Goal: Task Accomplishment & Management: Use online tool/utility

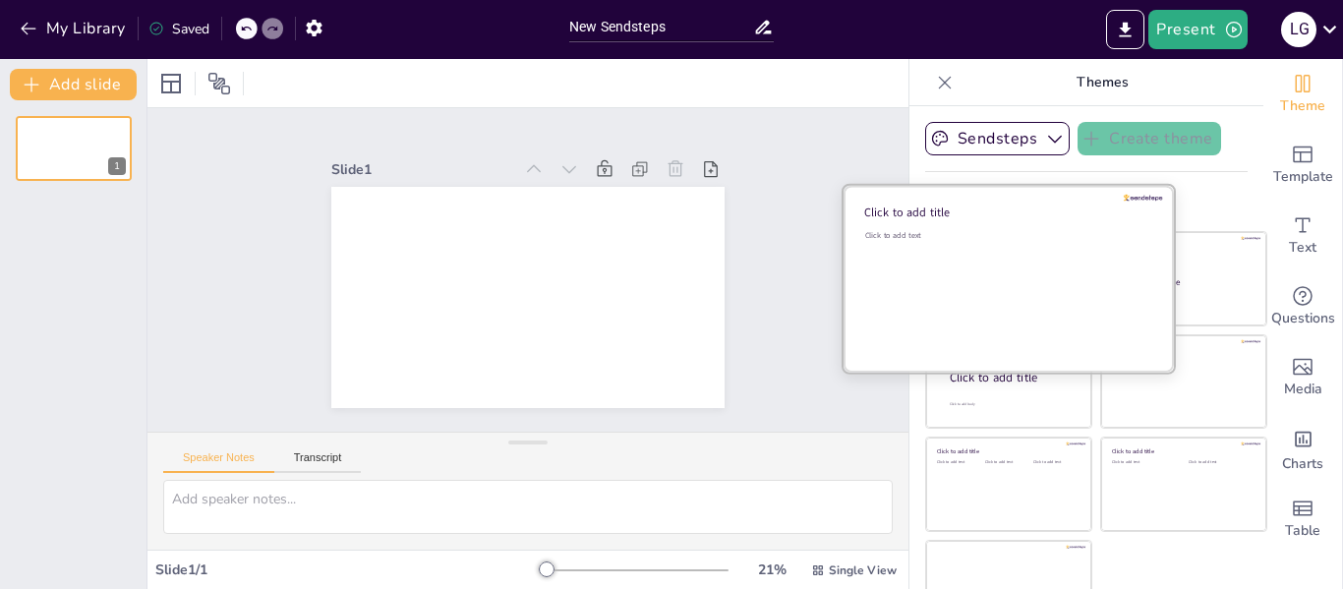
click at [970, 256] on div "Click to add text" at bounding box center [1005, 291] width 281 height 122
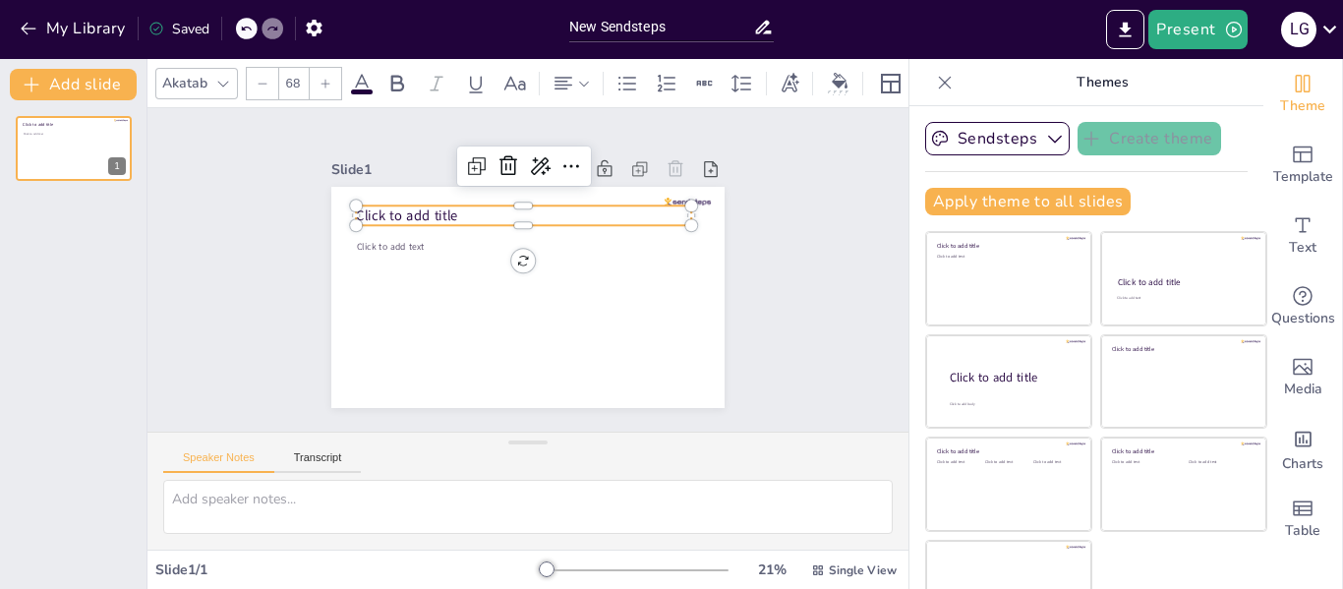
click at [434, 208] on span "Click to add title" at bounding box center [407, 214] width 102 height 19
click at [468, 209] on p "Click to add title" at bounding box center [523, 215] width 335 height 20
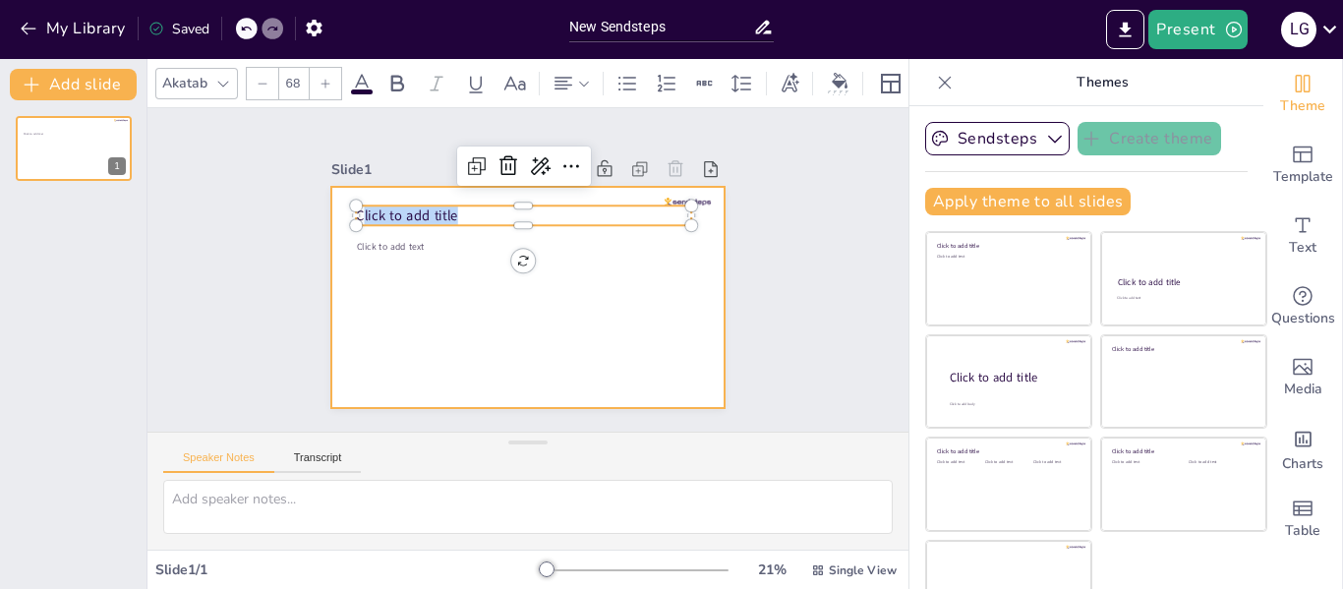
drag, startPoint x: 444, startPoint y: 205, endPoint x: 316, endPoint y: 207, distance: 128.8
click at [331, 207] on div "Click to add text Click to add title" at bounding box center [527, 297] width 393 height 221
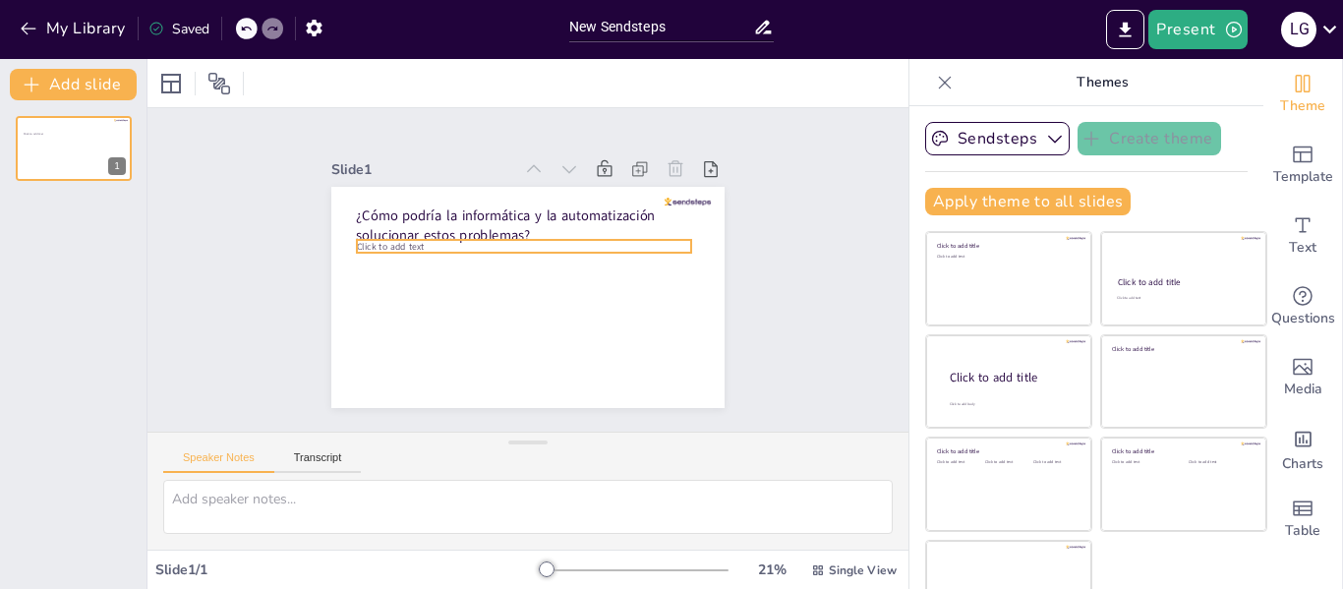
click at [383, 244] on span "Click to add text" at bounding box center [390, 246] width 67 height 13
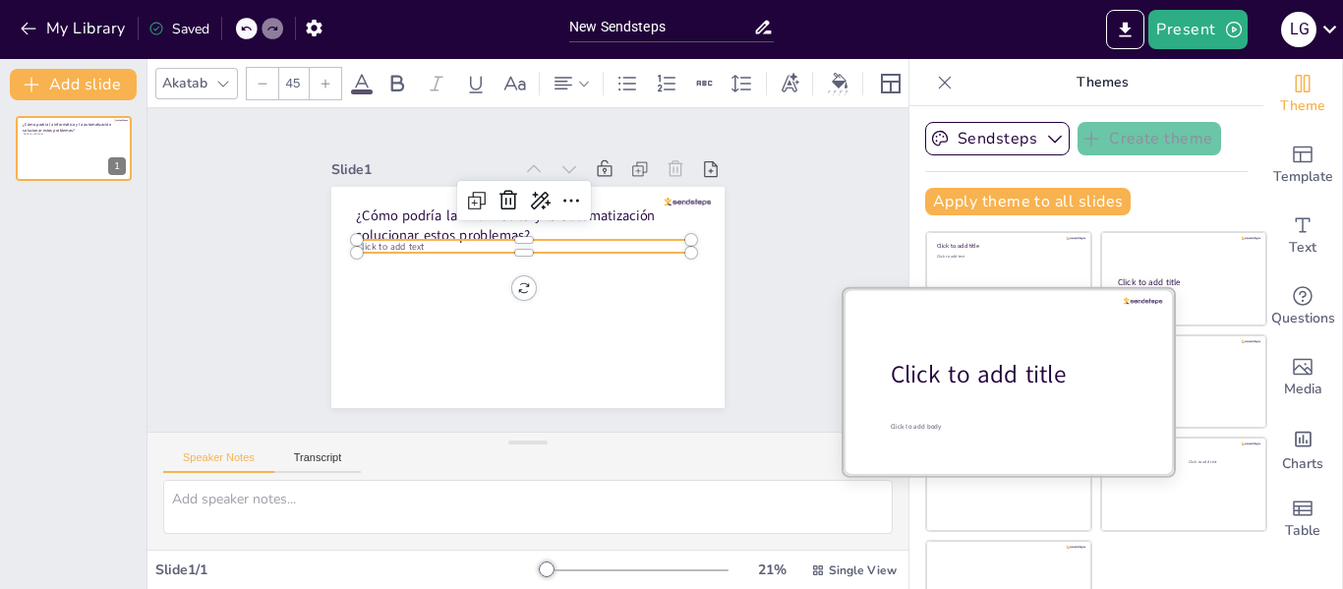
scroll to position [45, 0]
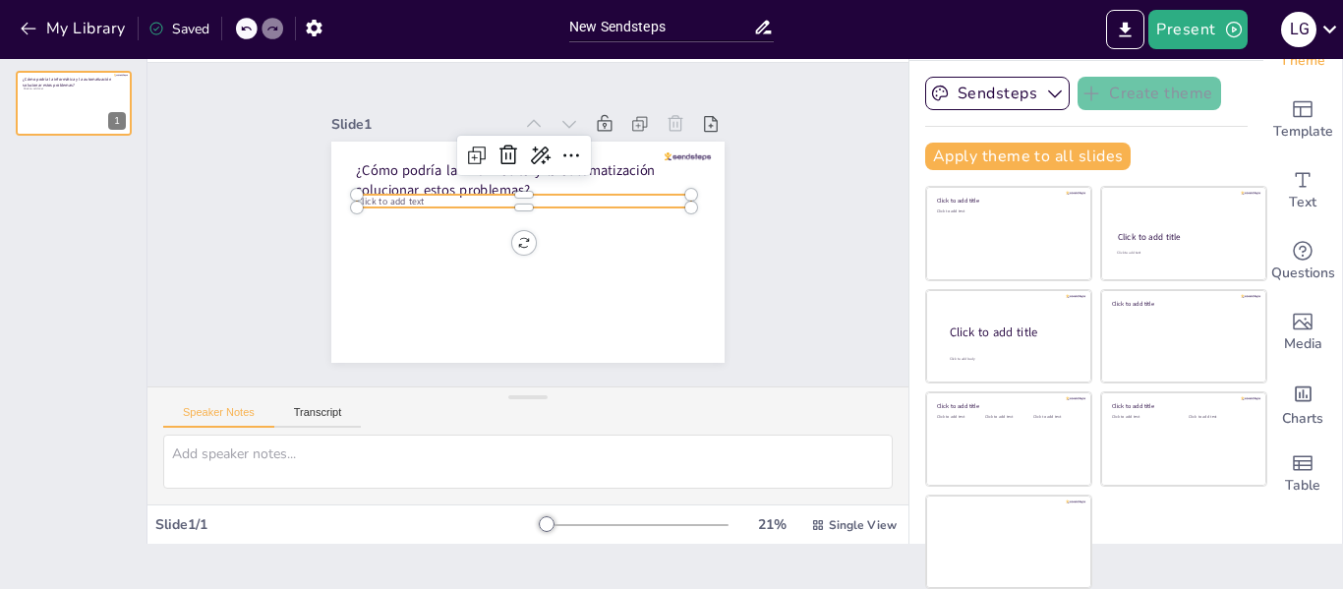
click at [503, 240] on div "¿Cómo podría la informática y la automatización solucionar estos problemas? Cli…" at bounding box center [527, 252] width 393 height 221
click at [636, 23] on input "New Sendsteps" at bounding box center [661, 27] width 184 height 29
drag, startPoint x: 689, startPoint y: 27, endPoint x: 377, endPoint y: 7, distance: 313.2
click at [377, 7] on div "My Library Saved New Sendsteps Present L G" at bounding box center [671, 29] width 1343 height 59
drag, startPoint x: 680, startPoint y: 24, endPoint x: 432, endPoint y: 28, distance: 248.8
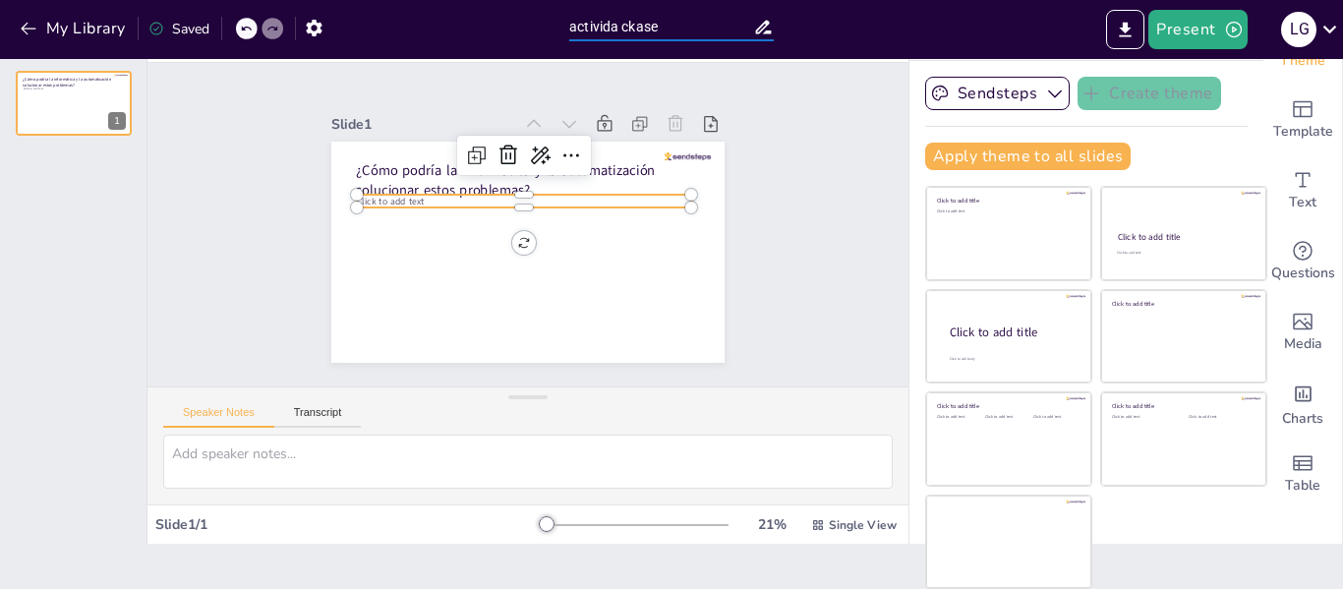
click at [435, 28] on div "My Library Saved activida ckase Present L G" at bounding box center [671, 29] width 1343 height 59
type input "Actividad clase"
click at [318, 30] on icon "button" at bounding box center [314, 28] width 16 height 17
click at [317, 27] on icon "button" at bounding box center [314, 28] width 21 height 21
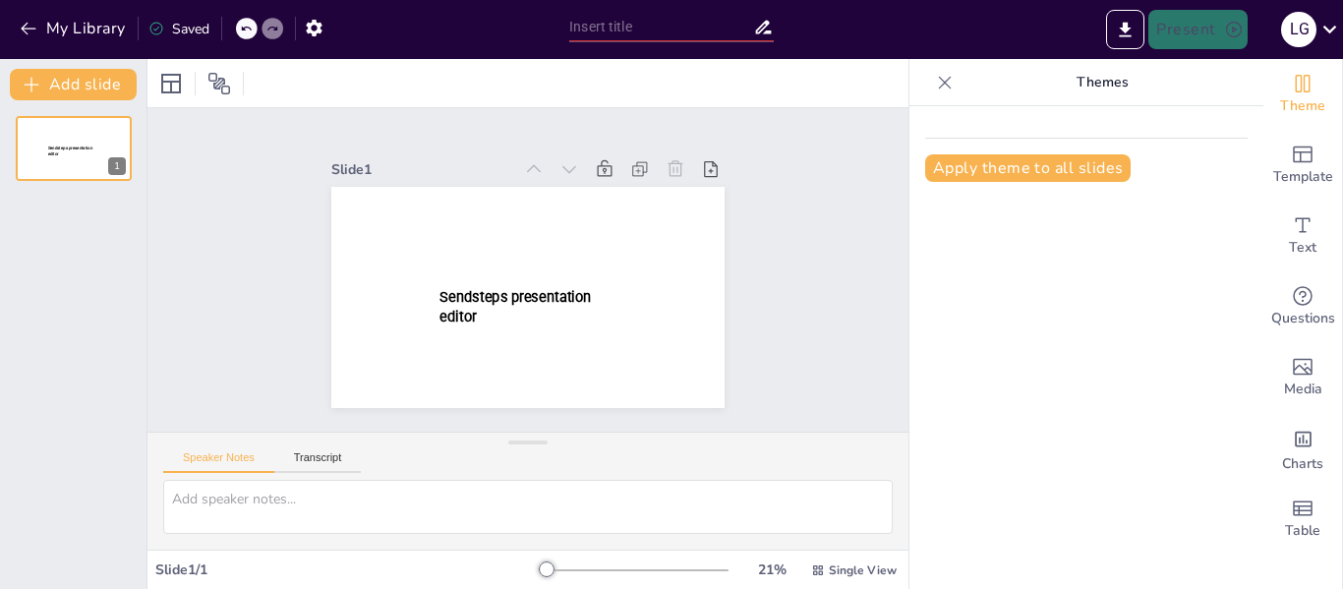
type input "Actividad clase"
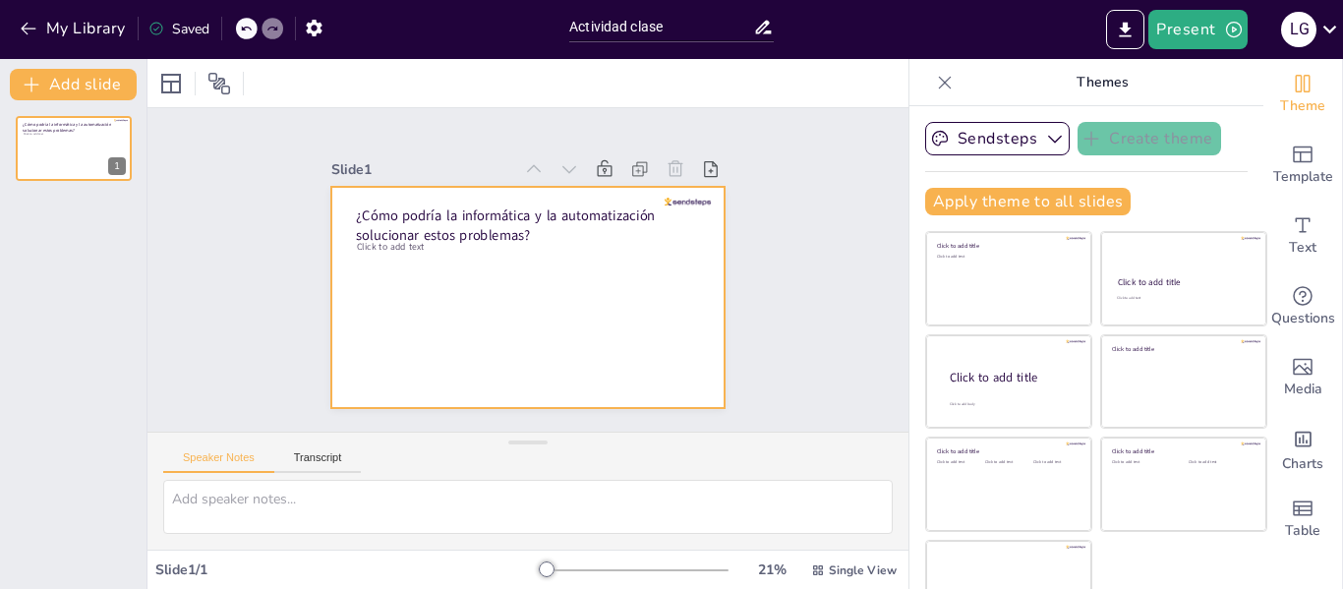
click at [455, 324] on div at bounding box center [527, 297] width 393 height 221
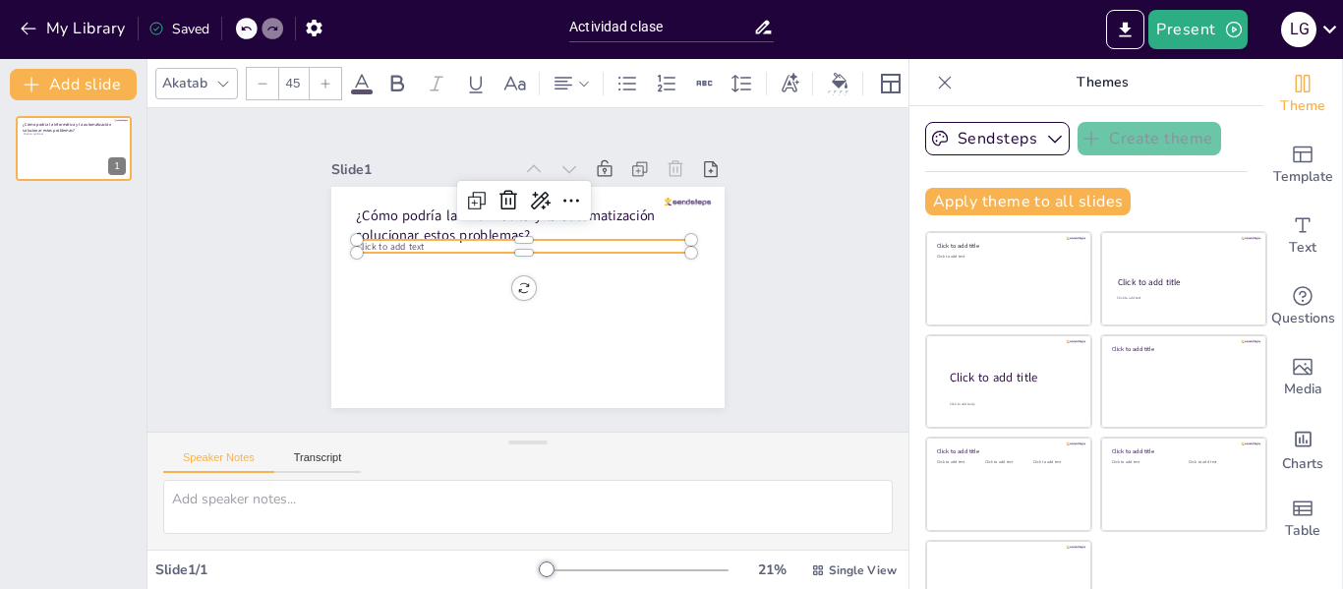
click at [383, 246] on div "¿Cómo podría la informática y la automatización solucionar estos problemas? Cli…" at bounding box center [527, 297] width 393 height 221
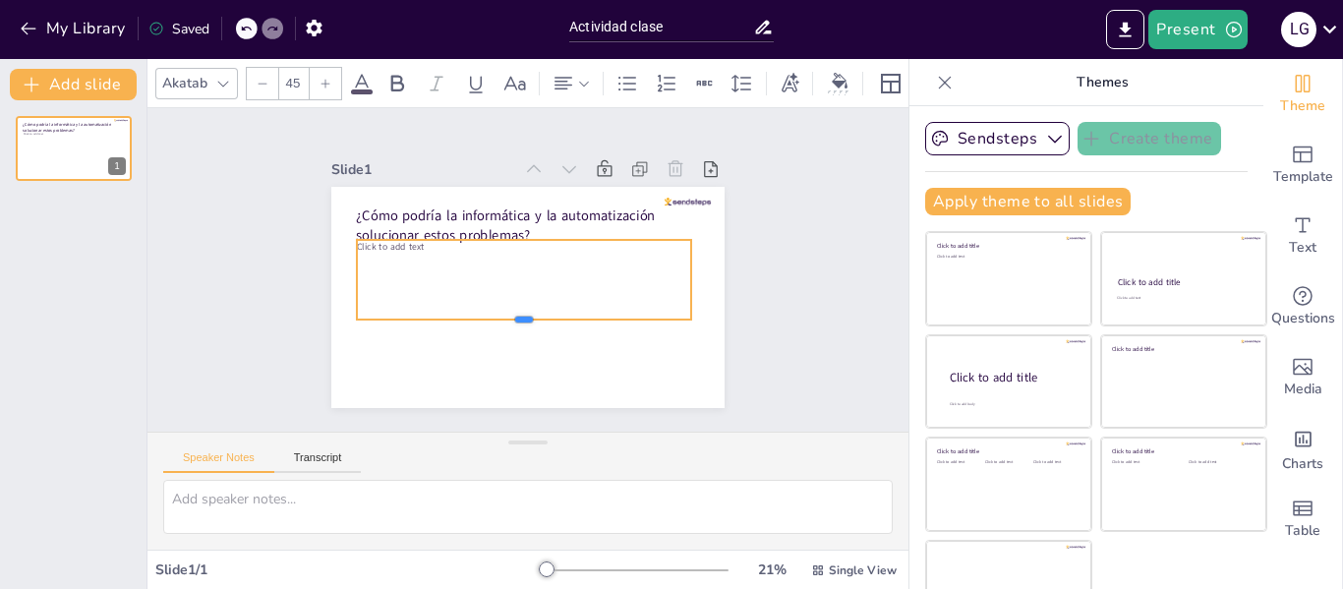
drag, startPoint x: 502, startPoint y: 249, endPoint x: 508, endPoint y: 324, distance: 75.9
click at [508, 324] on div at bounding box center [524, 328] width 334 height 16
drag, startPoint x: 505, startPoint y: 326, endPoint x: 501, endPoint y: 379, distance: 53.2
click at [501, 381] on div at bounding box center [524, 389] width 334 height 16
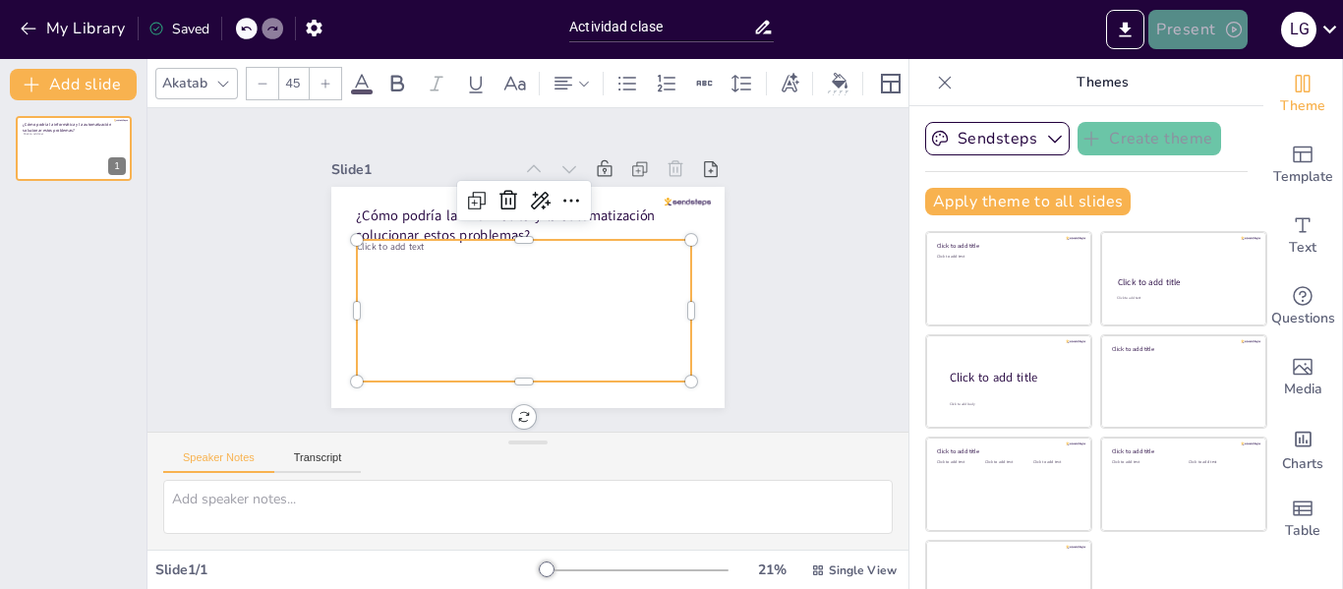
click at [1230, 29] on icon "button" at bounding box center [1234, 30] width 20 height 20
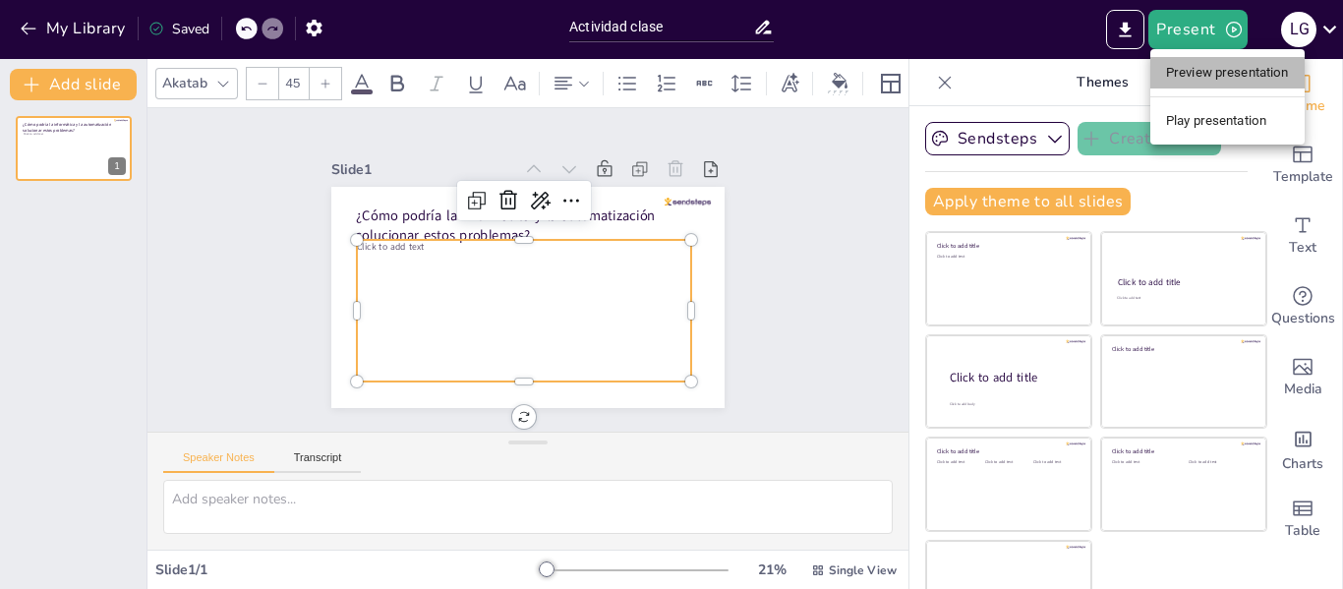
click at [1220, 75] on li "Preview presentation" at bounding box center [1227, 72] width 154 height 31
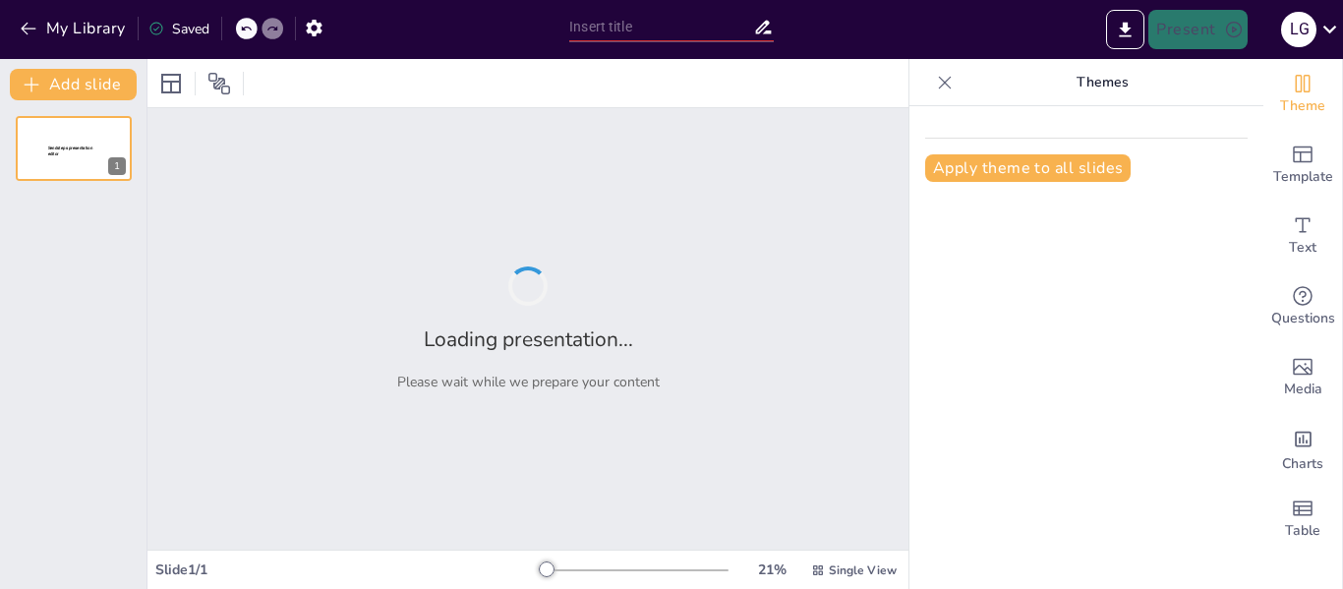
type input "Actividad clase"
